Goal: Task Accomplishment & Management: Complete application form

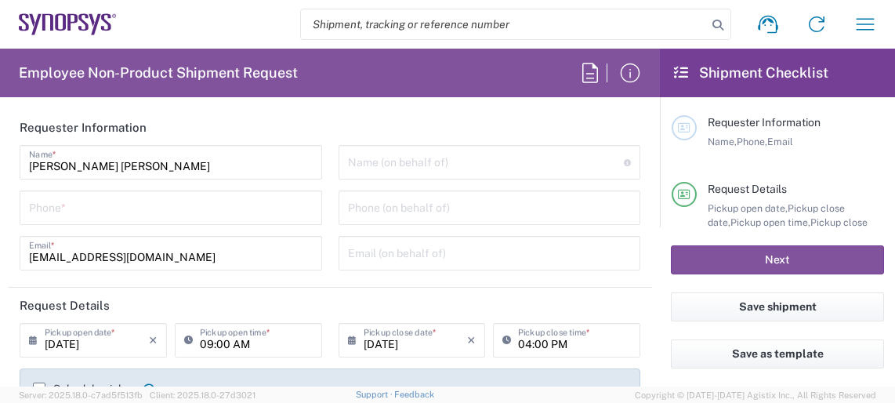
type input "Department"
type input "DE01, FAC, DE02, Munich 110158"
type input "Delivered at Place"
type input "[GEOGRAPHIC_DATA]"
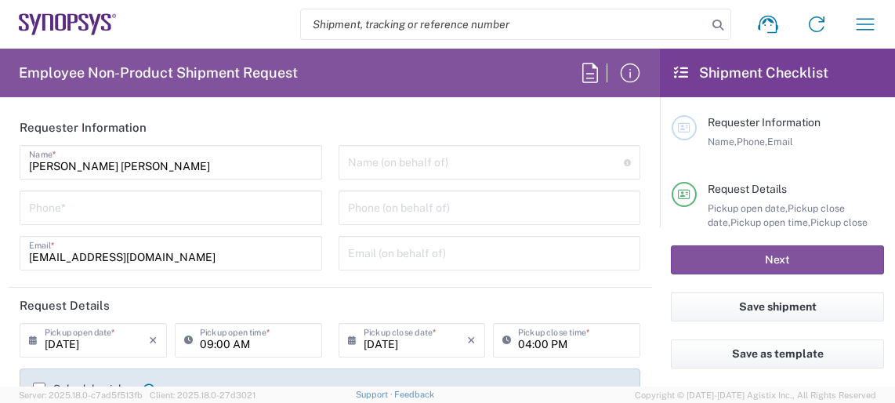
type input "[GEOGRAPHIC_DATA]"
type input "[GEOGRAPHIC_DATA] DE24"
